Goal: Feedback & Contribution: Leave review/rating

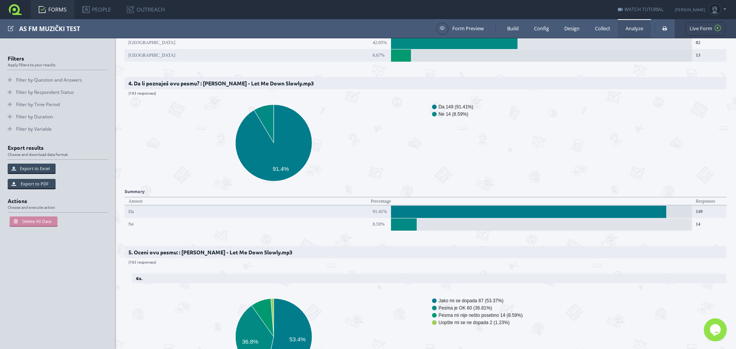
scroll to position [728, 0]
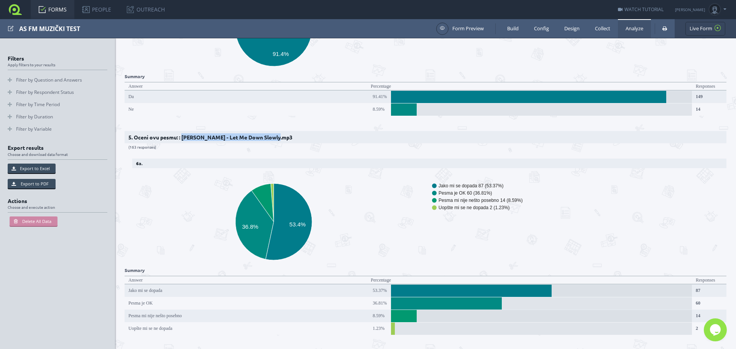
drag, startPoint x: 182, startPoint y: 134, endPoint x: 275, endPoint y: 138, distance: 92.4
click at [275, 138] on h2 "5. Oceni ovu pesmu: : [PERSON_NAME] - Let Me Down Slowly.mp3 (163 responses)" at bounding box center [426, 137] width 602 height 12
copy h2 "[PERSON_NAME] - Let Me Down Slowly"
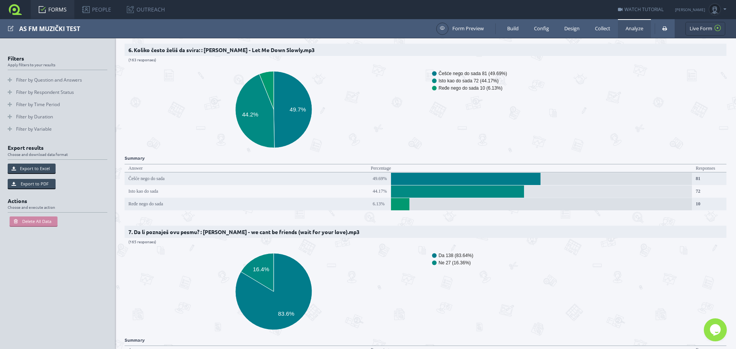
scroll to position [1188, 0]
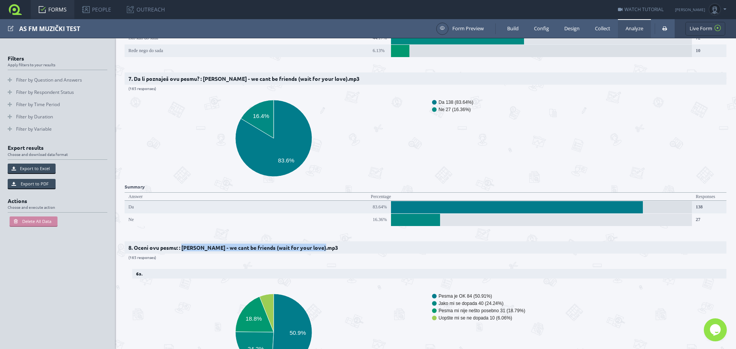
drag, startPoint x: 182, startPoint y: 239, endPoint x: 321, endPoint y: 242, distance: 138.7
click at [321, 242] on h2 "8. Oceni ovu pesmu: : [PERSON_NAME] - we cant be friends (wait for your love).m…" at bounding box center [426, 247] width 602 height 12
copy h2 "[PERSON_NAME] - we cant be friends (wait for your love)"
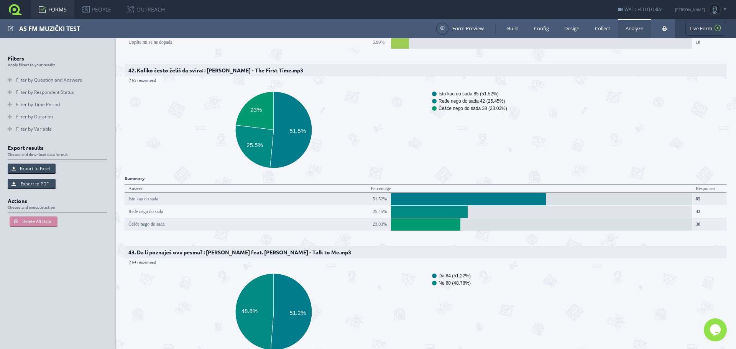
scroll to position [7663, 0]
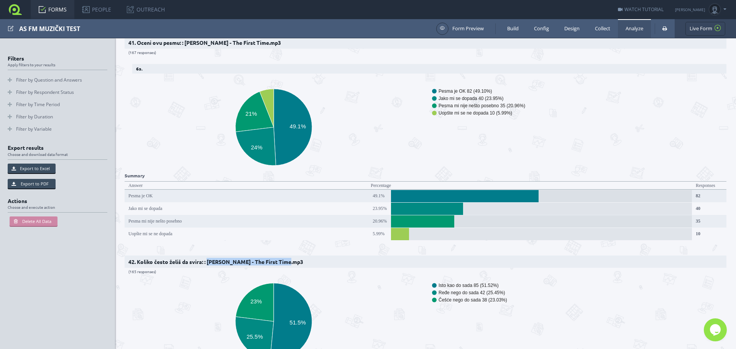
drag, startPoint x: 208, startPoint y: 214, endPoint x: 287, endPoint y: 216, distance: 78.6
click at [287, 256] on h2 "42. Koliko često želiš da svira: : [PERSON_NAME] - The First Time.mp3 (165 resp…" at bounding box center [426, 262] width 602 height 12
copy h2 "[PERSON_NAME] - The First Time"
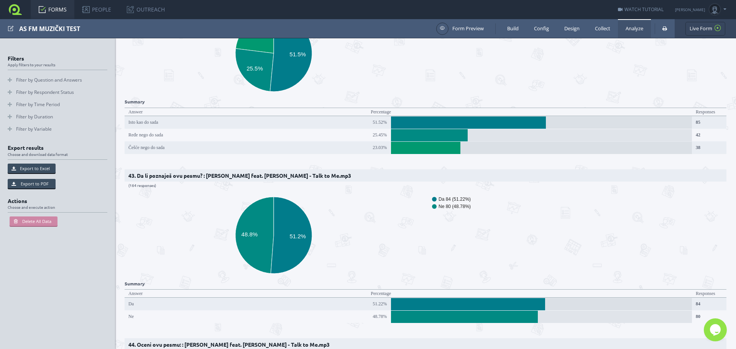
scroll to position [8046, 0]
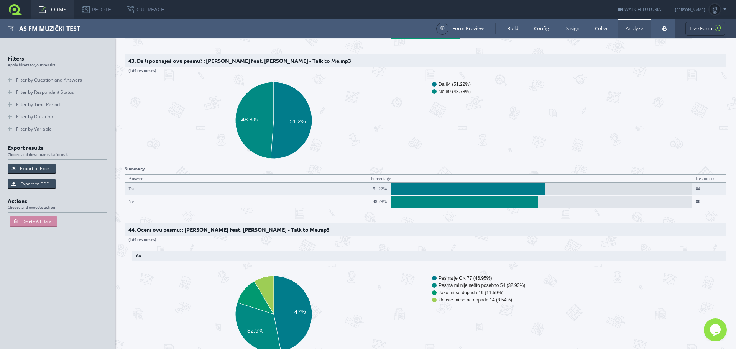
click at [453, 223] on h2 "44. Oceni ovu pesmu: : [PERSON_NAME] feat. [PERSON_NAME] - Talk to Me.mp3 (164 …" at bounding box center [426, 229] width 602 height 12
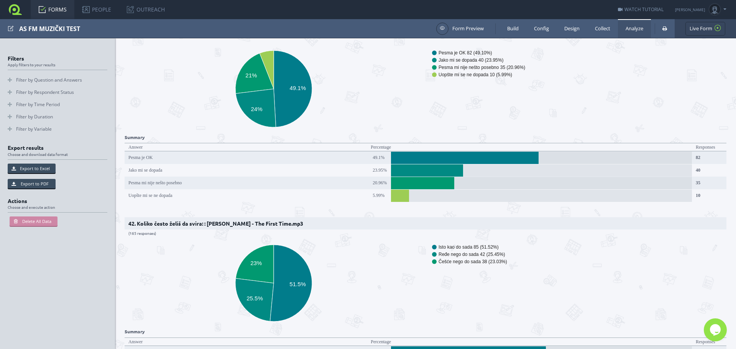
scroll to position [7548, 0]
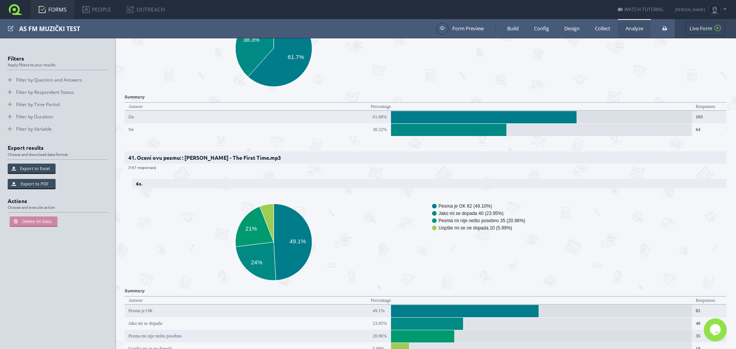
click at [354, 196] on icon "Pesma je OK 82 (49.10%) Jako mi se dopada 40 (23.95%) Pesma mi nije nešto poseb…" at bounding box center [423, 242] width 596 height 92
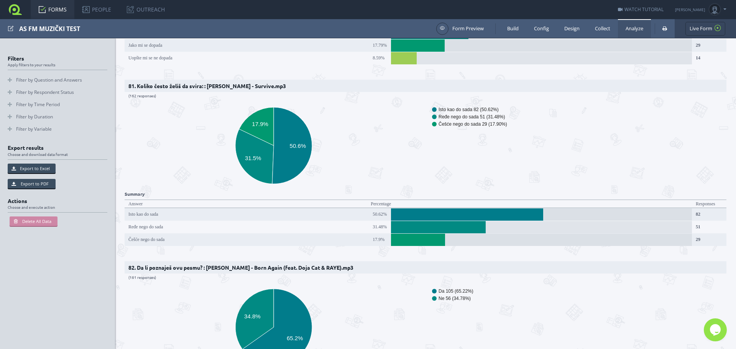
scroll to position [15403, 0]
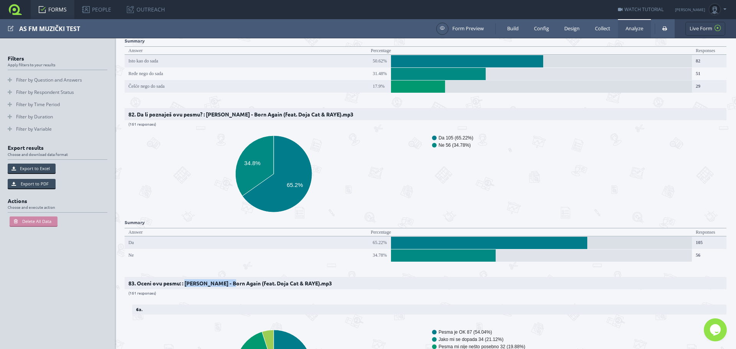
drag, startPoint x: 185, startPoint y: 190, endPoint x: 229, endPoint y: 192, distance: 43.3
click at [229, 277] on h2 "83. Oceni ovu pesmu: : [PERSON_NAME] - Born Again (feat. Doja Cat & RAYE).mp3 (…" at bounding box center [426, 283] width 602 height 12
copy h2 "[PERSON_NAME] - Born Again"
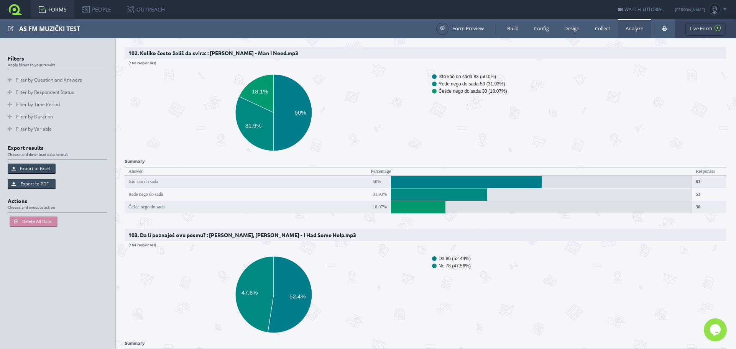
scroll to position [19387, 0]
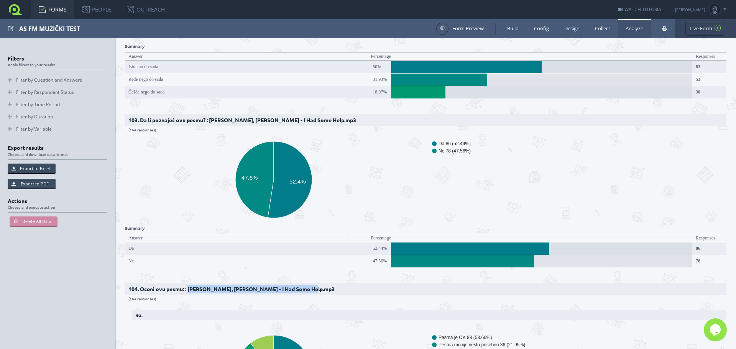
drag, startPoint x: 188, startPoint y: 171, endPoint x: 306, endPoint y: 172, distance: 118.0
click at [306, 283] on h2 "104. Oceni ovu pesmu: : [PERSON_NAME], [PERSON_NAME] - I Had Some Help.mp3 (164…" at bounding box center [426, 289] width 602 height 12
copy h2 "[PERSON_NAME], [PERSON_NAME] - I Had Some Help"
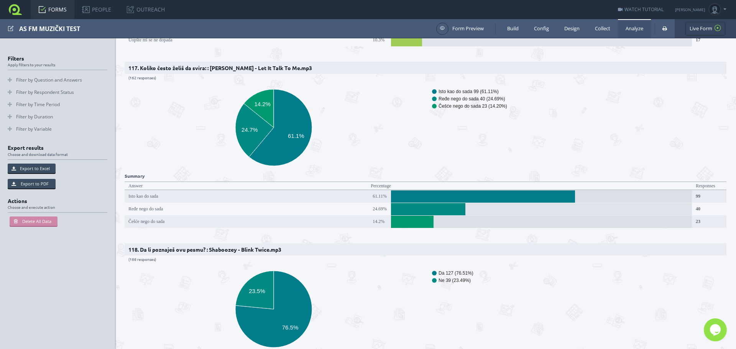
scroll to position [22261, 0]
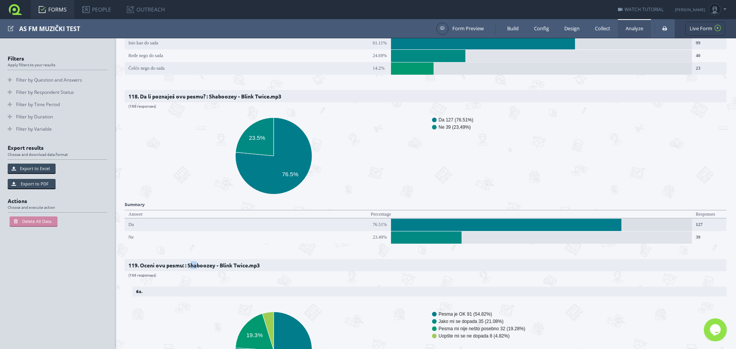
drag, startPoint x: 190, startPoint y: 129, endPoint x: 197, endPoint y: 128, distance: 6.1
click at [197, 259] on h2 "119. Oceni ovu pesmu: : Shaboozey - Blink Twice.mp3 (166 responses)" at bounding box center [426, 265] width 602 height 12
drag, startPoint x: 190, startPoint y: 128, endPoint x: 250, endPoint y: 131, distance: 59.8
click at [250, 259] on h2 "119. Oceni ovu pesmu: : Shaboozey - Blink Twice.mp3 (166 responses)" at bounding box center [426, 265] width 602 height 12
copy h2 "Shaboozey - Blink Twice"
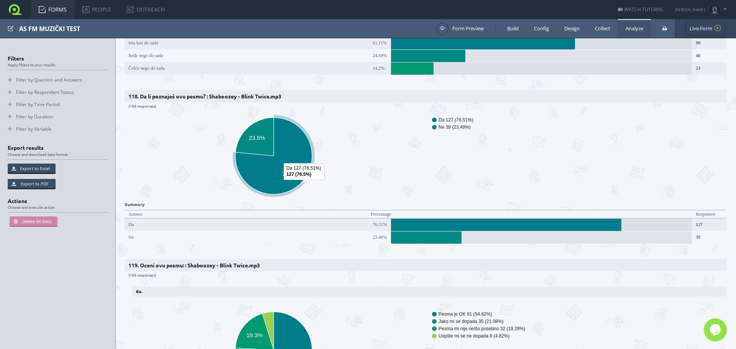
click at [372, 304] on icon "Pesma je OK 91 (54.82%) Jako mi se dopada 35 (21.08%) Pesma mi nije nešto poseb…" at bounding box center [423, 350] width 596 height 92
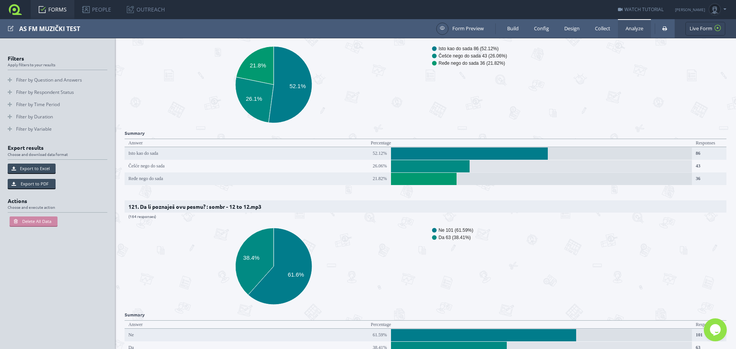
scroll to position [22836, 0]
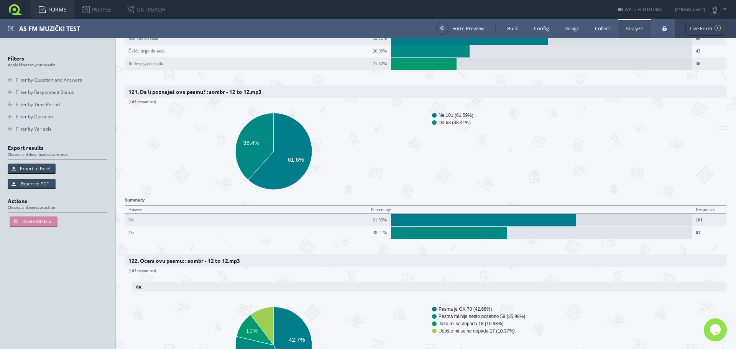
click at [209, 254] on h2 "122. Oceni ovu pesmu: : sombr - 12 to 12.mp3 (164 responses)" at bounding box center [426, 260] width 602 height 12
drag, startPoint x: 189, startPoint y: 121, endPoint x: 230, endPoint y: 121, distance: 40.6
click at [230, 254] on h2 "122. Oceni ovu pesmu: : sombr - 12 to 12.mp3 (164 responses)" at bounding box center [426, 260] width 602 height 12
copy h2 "sombr - 12 to 12"
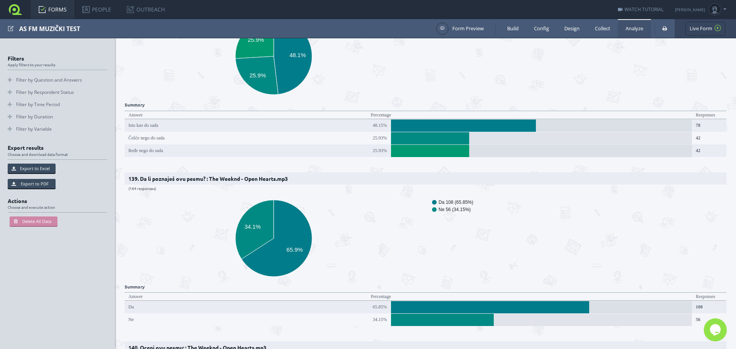
scroll to position [26284, 0]
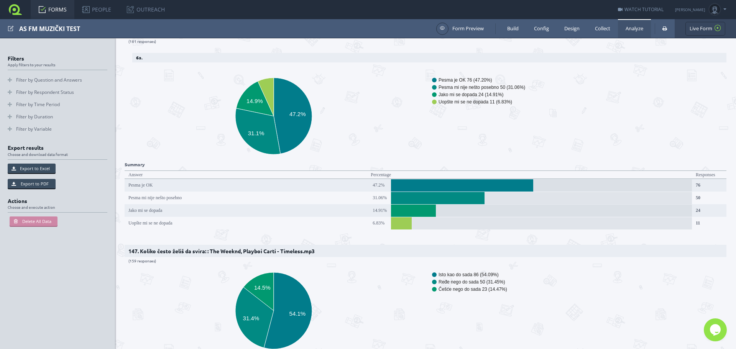
scroll to position [27817, 0]
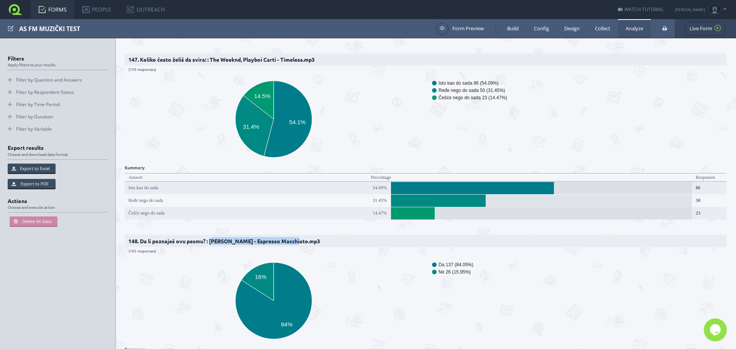
drag, startPoint x: 212, startPoint y: 73, endPoint x: 296, endPoint y: 72, distance: 84.3
click at [296, 235] on h2 "148. Da li poznaješ ovu pesmu? : [PERSON_NAME] - Espresso Macchiato.mp3 (163 re…" at bounding box center [426, 241] width 602 height 12
copy h2 "ommy Cash - Espresso Macchiato"
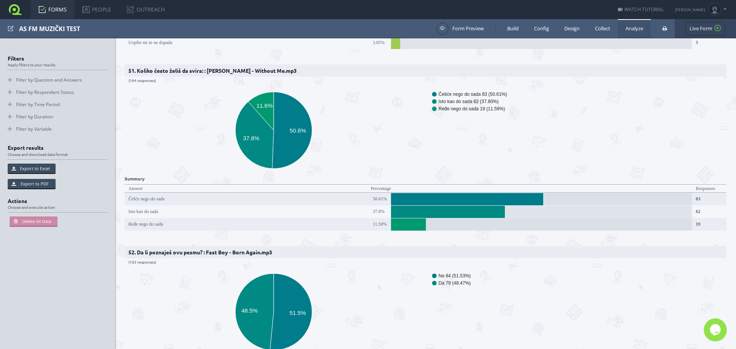
scroll to position [9733, 0]
